Goal: Information Seeking & Learning: Learn about a topic

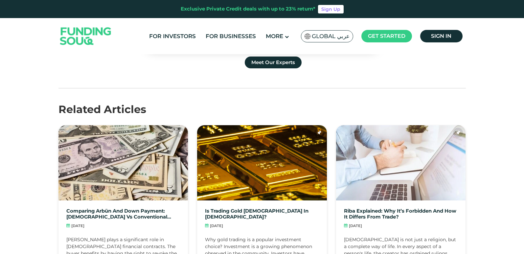
scroll to position [1462, 0]
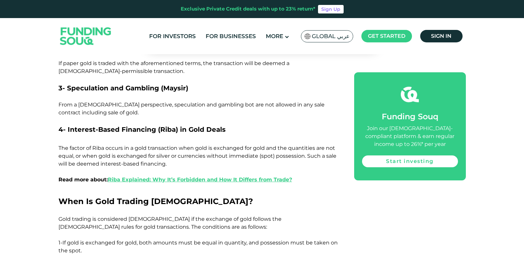
scroll to position [1249, 0]
